Goal: Information Seeking & Learning: Understand process/instructions

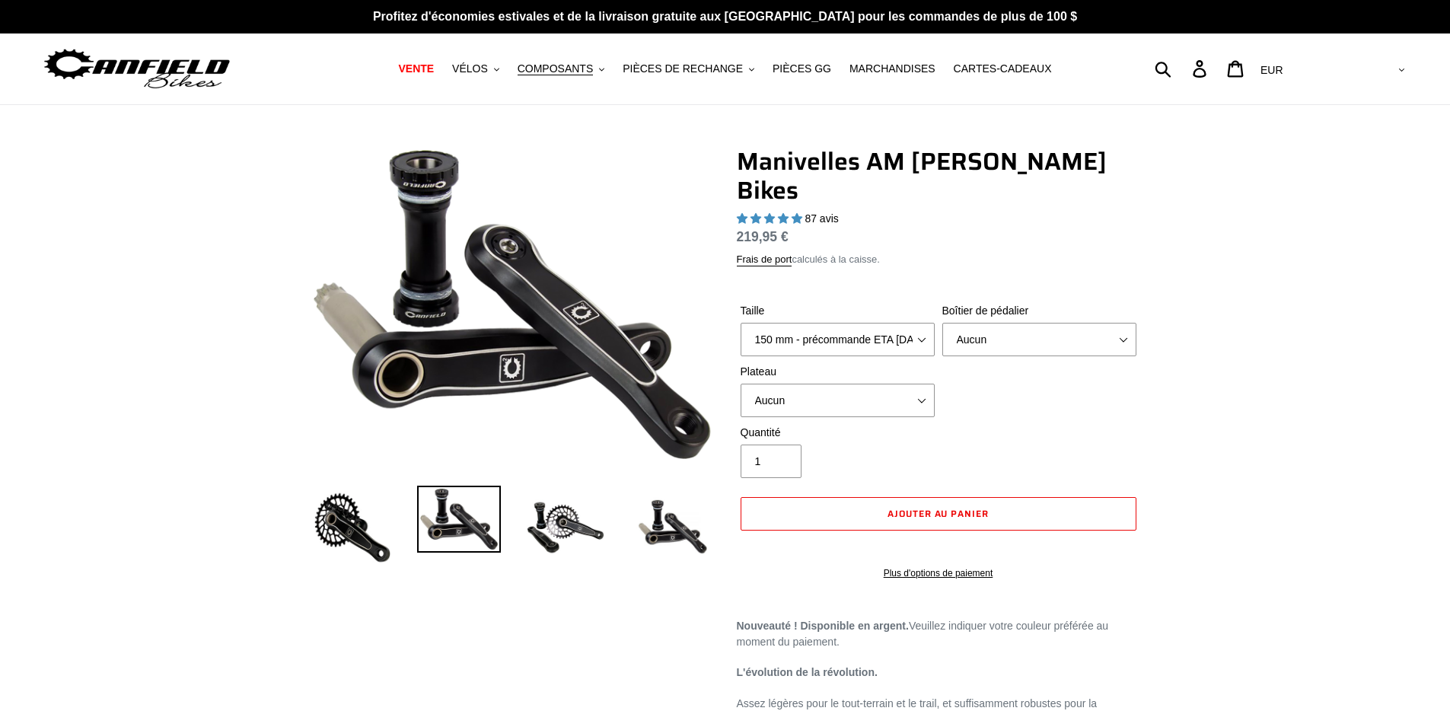
select select "highest-rating"
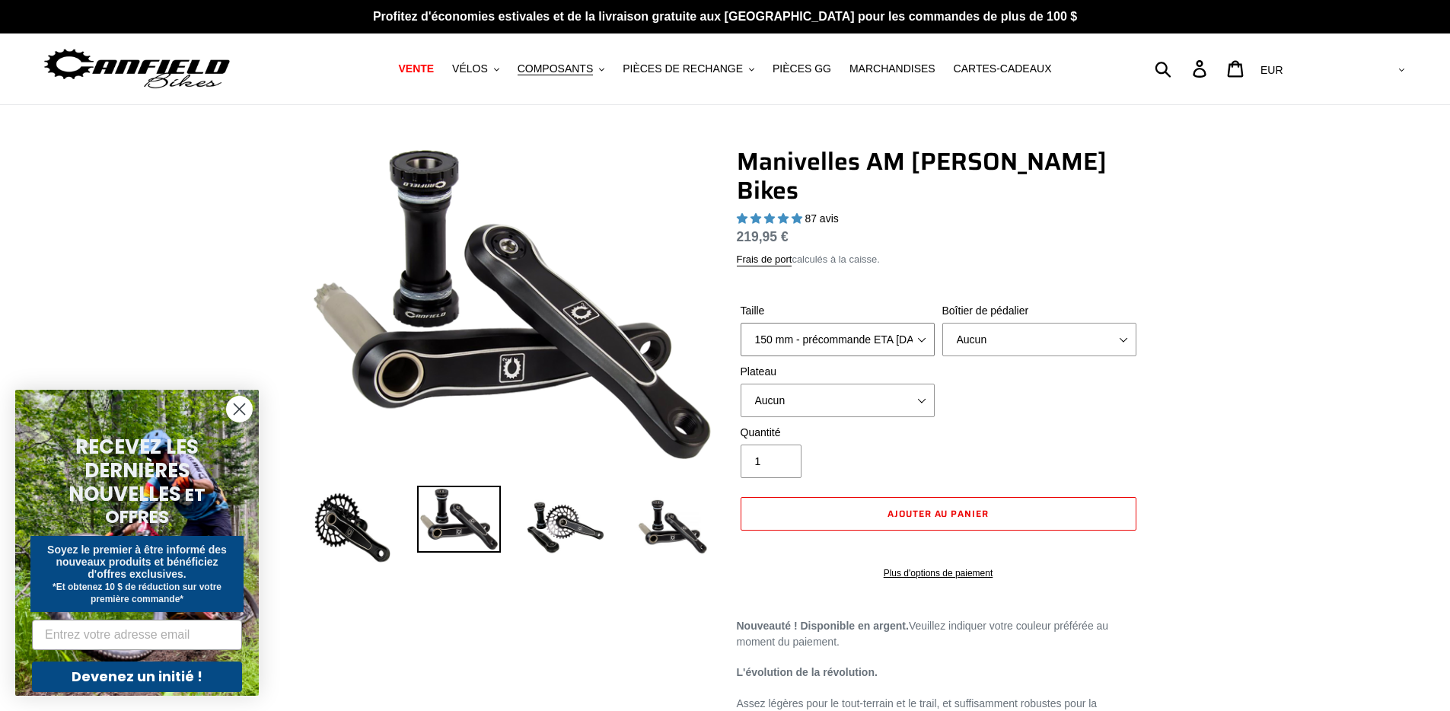
click at [862, 323] on select "150 mm - précommande ETA [DATE] 155 mm - précommande ETA [DATE] 160 mm - précom…" at bounding box center [838, 339] width 194 height 33
select select "155mm - pre-order ETA [DATE]"
click at [741, 323] on select "150 mm - précommande ETA [DATE] 155 mm - précommande ETA [DATE] 160 mm - précom…" at bounding box center [838, 339] width 194 height 33
click at [987, 323] on select "Aucun Filetage BSA 68/73 mm Ajustement serré PF92" at bounding box center [1040, 339] width 194 height 33
click at [943, 323] on select "Aucun Filetage BSA 68/73 mm Ajustement serré PF92" at bounding box center [1040, 339] width 194 height 33
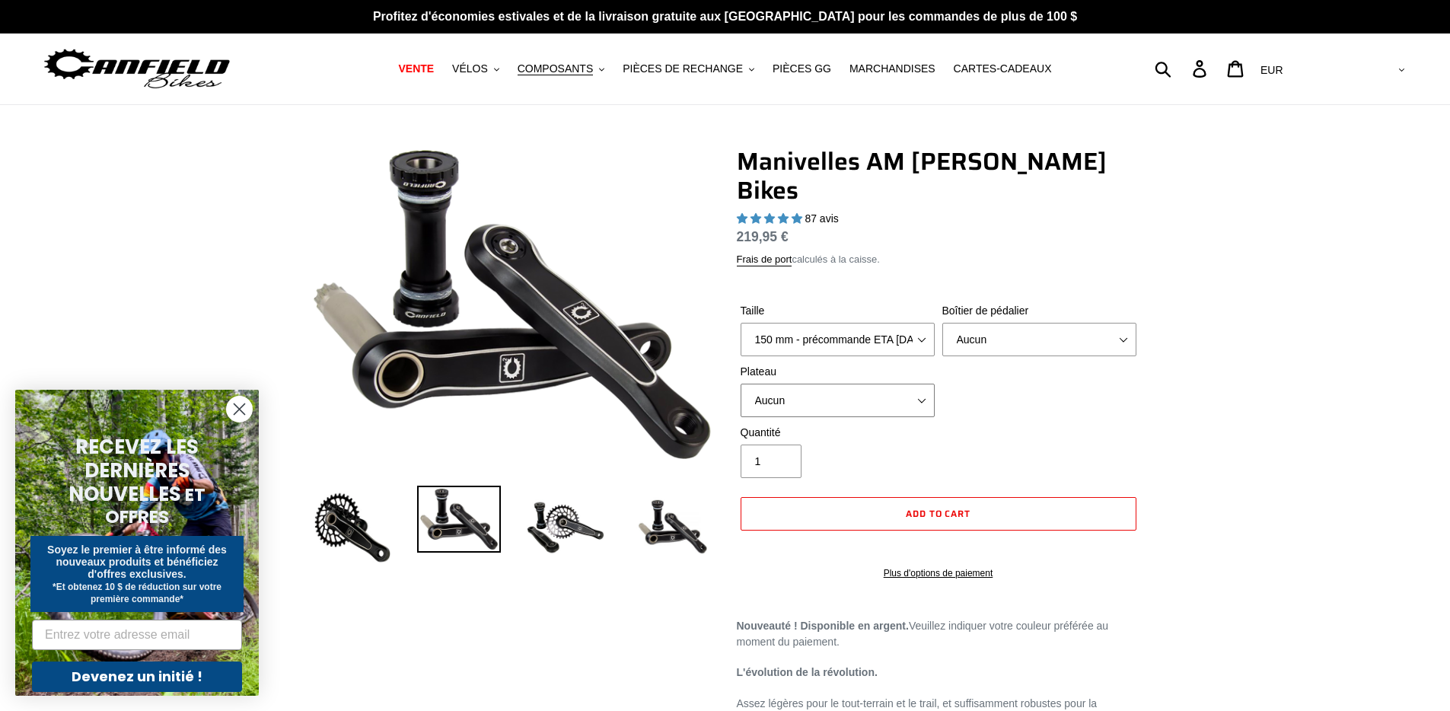
click at [917, 384] on select "Aucun Cartouche de 30 tonnes (Boost 148) Ovale 30t (Boost 148) Cartouche 32t (B…" at bounding box center [838, 400] width 194 height 33
select select "34t Round (Boost 148)"
click at [741, 384] on select "Aucun Cartouche de 30 tonnes (Boost 148) Ovale 30t (Boost 148) Cartouche 32t (B…" at bounding box center [838, 400] width 194 height 33
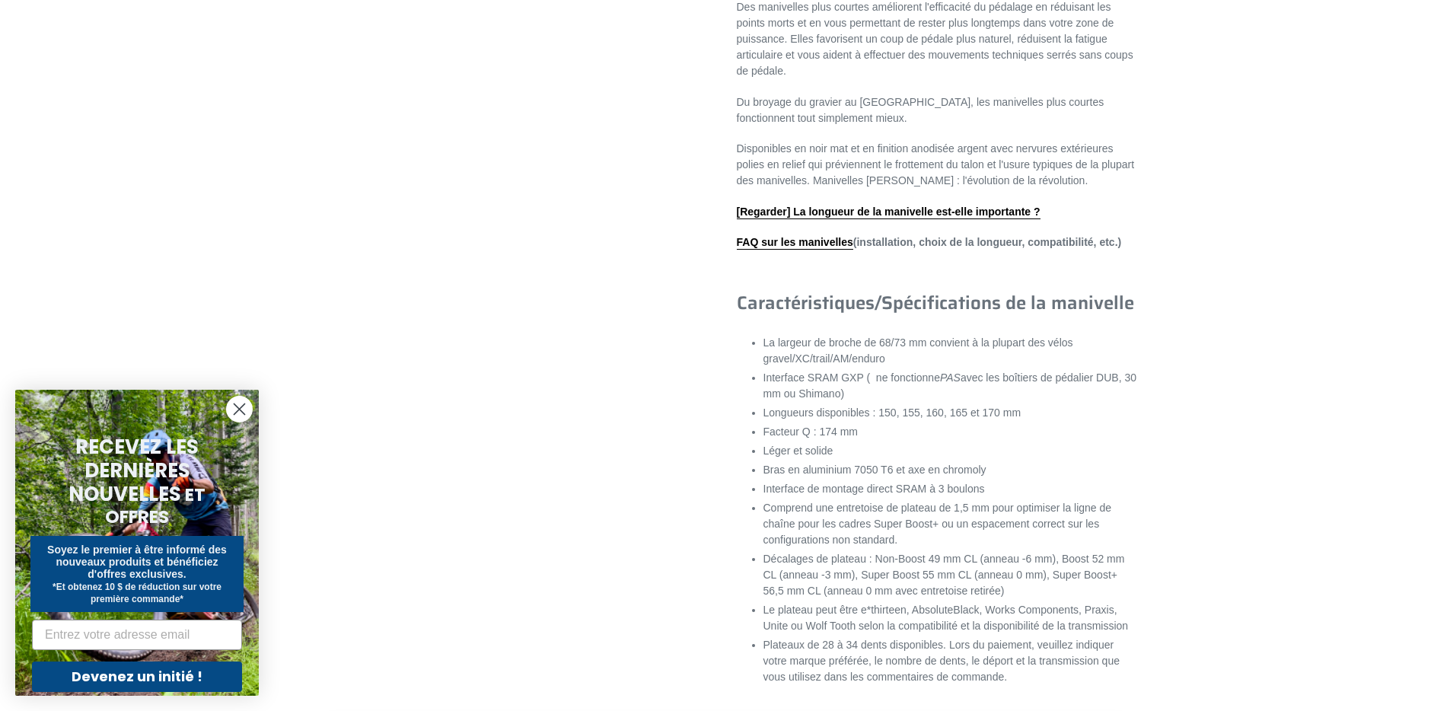
scroll to position [906, 0]
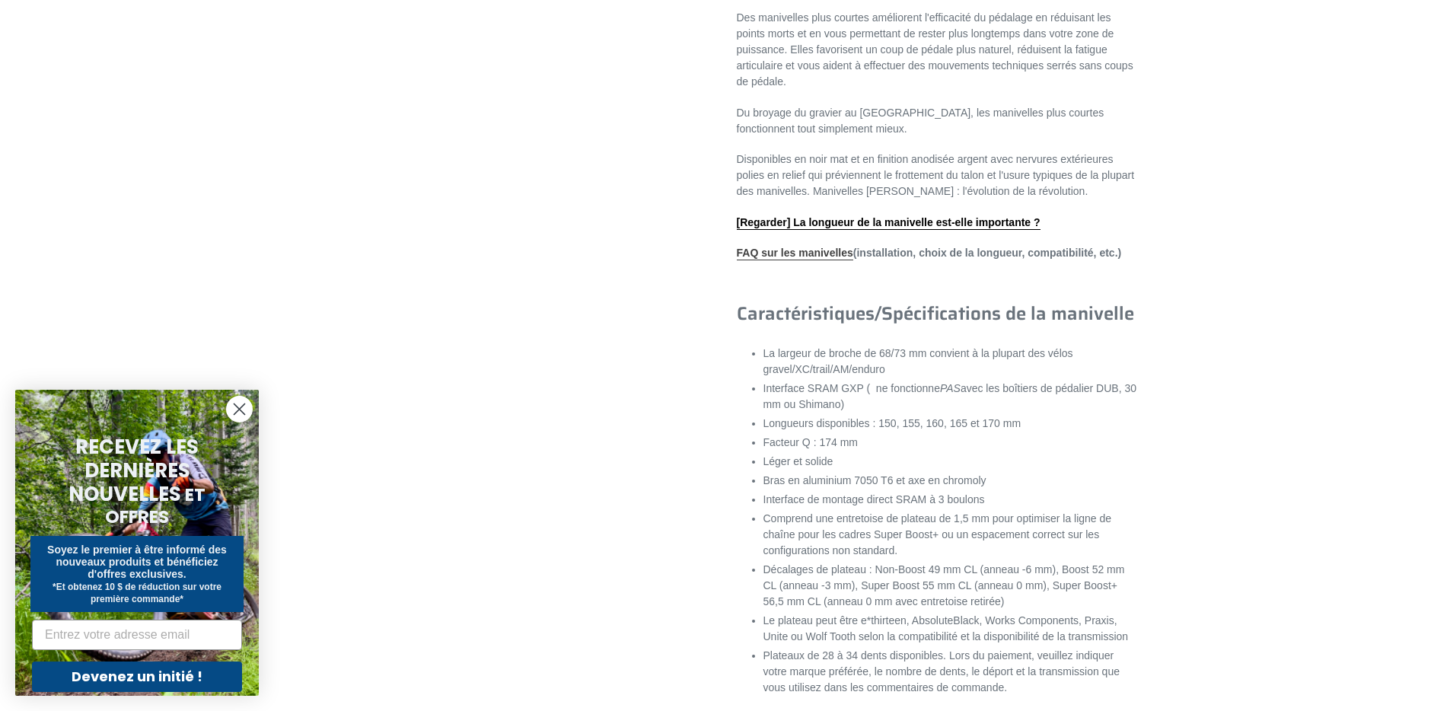
click at [823, 247] on font "FAQ sur les manivelles" at bounding box center [795, 253] width 116 height 12
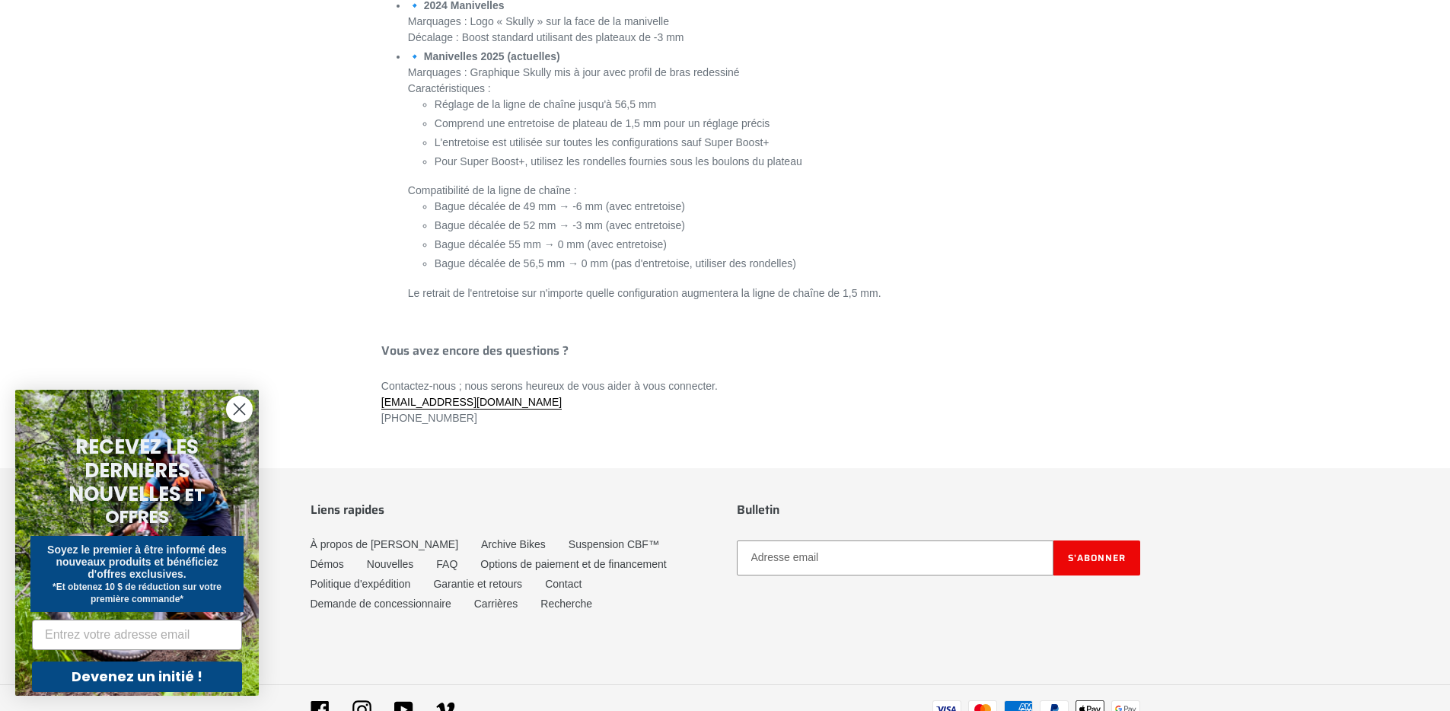
scroll to position [6320, 0]
